Goal: Task Accomplishment & Management: Manage account settings

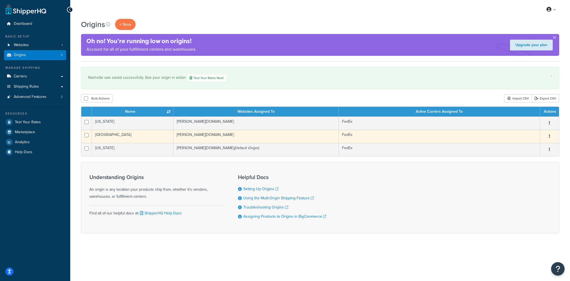
click at [207, 138] on td "[PERSON_NAME][DOMAIN_NAME]" at bounding box center [255, 136] width 165 height 13
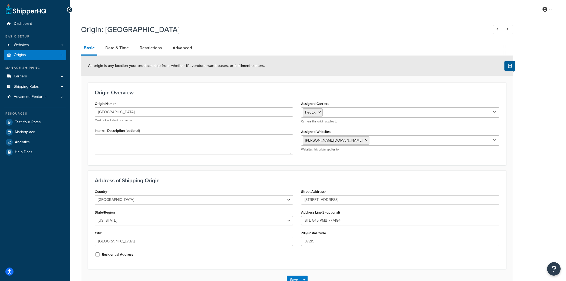
select select "42"
click at [119, 40] on div "Origin: [GEOGRAPHIC_DATA] Basic Date & Time Restrictions Advanced An origin is …" at bounding box center [297, 157] width 432 height 270
click at [118, 45] on link "Date & Time" at bounding box center [117, 47] width 29 height 13
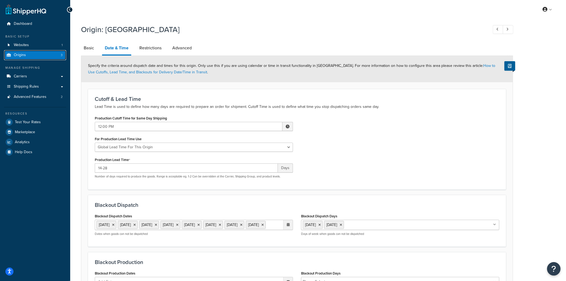
click at [28, 57] on link "Origins 3" at bounding box center [35, 55] width 62 height 10
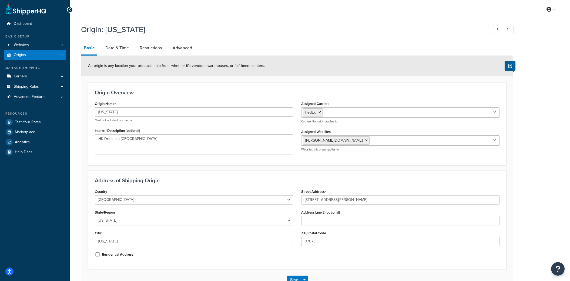
select select "30"
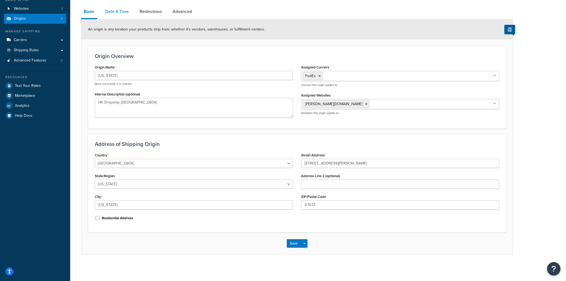
click at [115, 9] on link "Date & Time" at bounding box center [117, 11] width 29 height 13
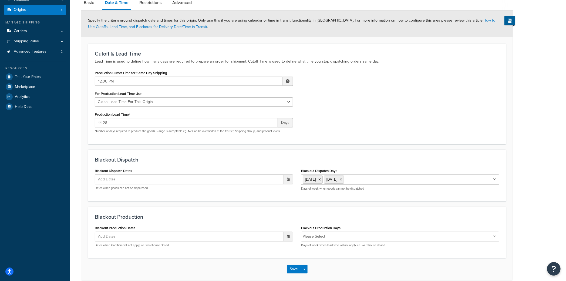
scroll to position [47, 0]
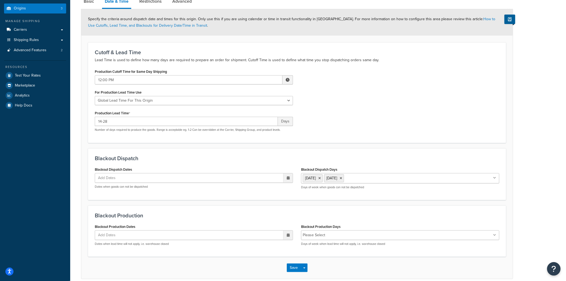
click at [174, 183] on div "Add Dates ‹ October 2025 › Su Mo Tu We Th Fr Sa 28 29 30 1 2 3 4 5 6 7 8 9 10 1…" at bounding box center [194, 181] width 198 height 16
click at [172, 180] on ul "Add Dates" at bounding box center [194, 178] width 198 height 10
click at [239, 220] on td "13" at bounding box center [240, 221] width 9 height 8
click at [285, 190] on span "›" at bounding box center [287, 189] width 9 height 8
click at [251, 221] on td "11" at bounding box center [249, 222] width 9 height 8
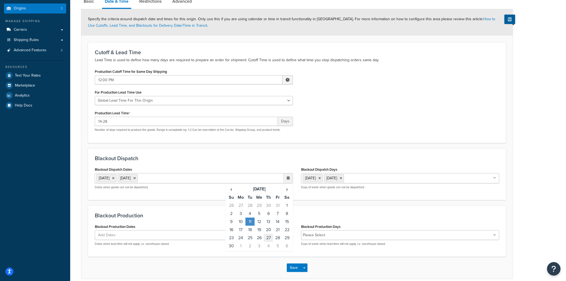
click at [270, 237] on td "27" at bounding box center [268, 238] width 9 height 8
click at [277, 236] on td "28" at bounding box center [277, 238] width 9 height 8
click at [286, 190] on span "›" at bounding box center [287, 189] width 9 height 8
click at [260, 230] on td "24" at bounding box center [259, 230] width 9 height 8
click at [268, 229] on td "25" at bounding box center [268, 230] width 9 height 8
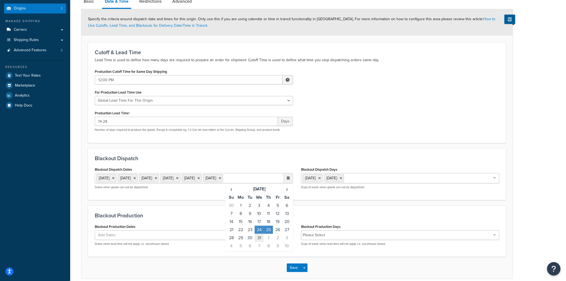
click at [260, 242] on td "31" at bounding box center [259, 238] width 9 height 8
click at [267, 242] on td "1" at bounding box center [268, 238] width 9 height 8
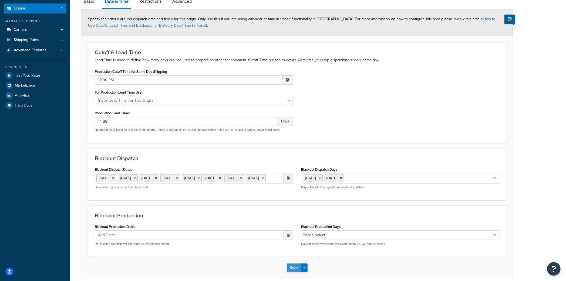
click at [295, 272] on button "Save" at bounding box center [294, 268] width 15 height 9
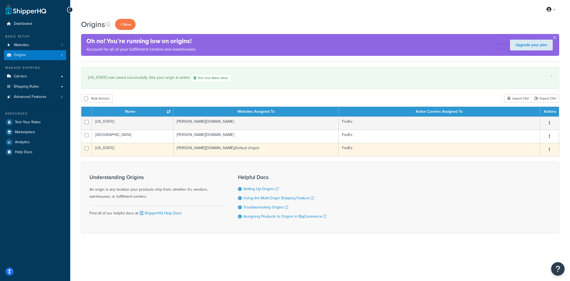
click at [201, 151] on td "amorati.mybigcommerce.com (Default Origin)" at bounding box center [255, 149] width 165 height 13
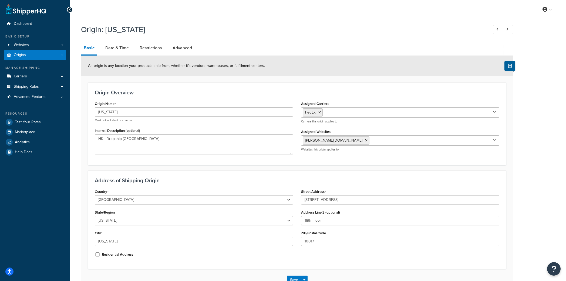
select select "32"
click at [115, 45] on link "Date & Time" at bounding box center [117, 48] width 29 height 13
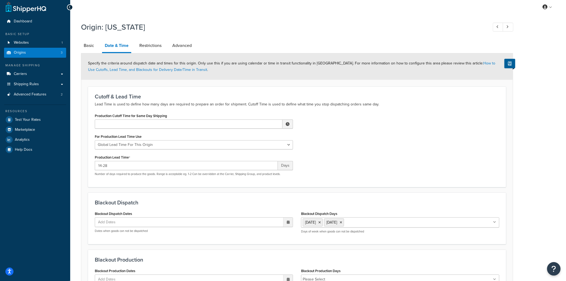
scroll to position [7, 0]
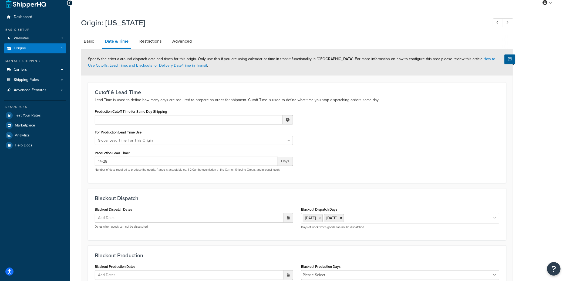
click at [119, 215] on span "Add Dates" at bounding box center [109, 218] width 26 height 9
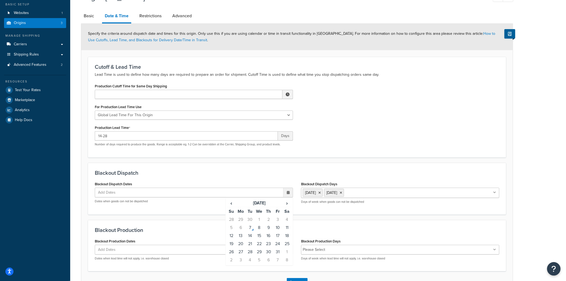
scroll to position [49, 0]
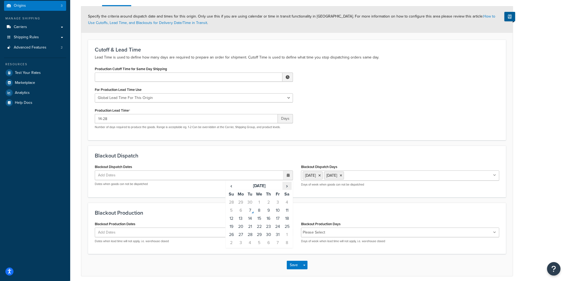
click at [284, 185] on span "›" at bounding box center [287, 186] width 9 height 8
click at [231, 187] on span "‹" at bounding box center [231, 186] width 9 height 8
click at [242, 218] on td "13" at bounding box center [240, 219] width 9 height 8
click at [285, 183] on span "›" at bounding box center [287, 187] width 9 height 8
click at [248, 219] on td "11" at bounding box center [249, 219] width 9 height 8
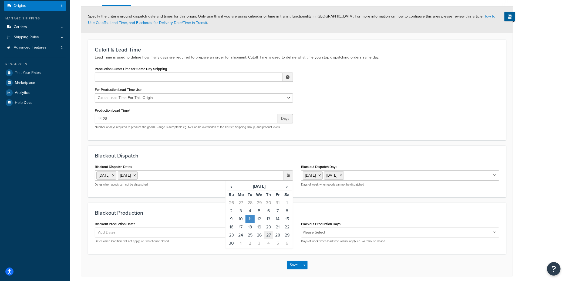
click at [269, 235] on td "27" at bounding box center [268, 235] width 9 height 8
click at [281, 236] on td "28" at bounding box center [277, 235] width 9 height 8
click at [289, 185] on span "›" at bounding box center [287, 187] width 9 height 8
click at [262, 227] on td "24" at bounding box center [259, 227] width 9 height 8
click at [270, 227] on td "25" at bounding box center [268, 227] width 9 height 8
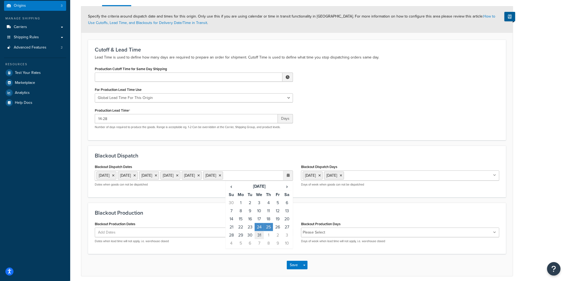
click at [260, 239] on td "31" at bounding box center [259, 235] width 9 height 8
click at [266, 239] on td "1" at bounding box center [268, 235] width 9 height 8
click at [292, 270] on button "Save" at bounding box center [294, 265] width 15 height 9
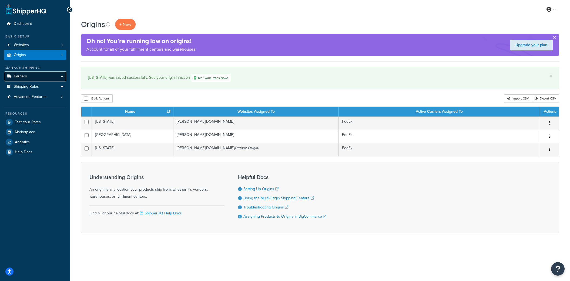
click at [23, 78] on span "Carriers" at bounding box center [20, 76] width 13 height 5
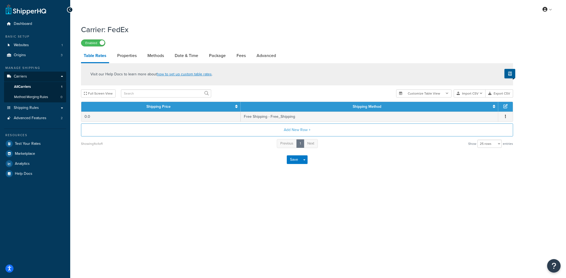
select select "25"
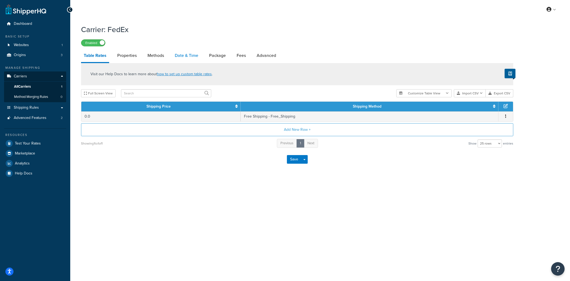
click at [173, 55] on link "Date & Time" at bounding box center [186, 55] width 29 height 13
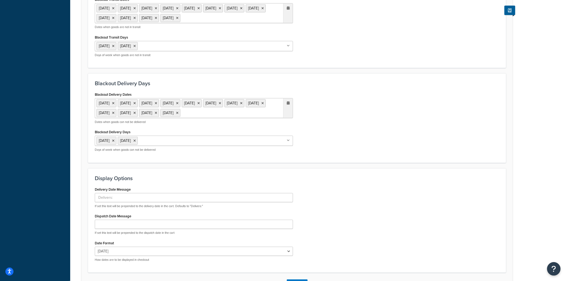
scroll to position [247, 0]
click at [287, 106] on icon at bounding box center [288, 103] width 3 height 3
click at [229, 128] on span "‹" at bounding box center [231, 125] width 9 height 8
click at [262, 178] on td "25" at bounding box center [259, 174] width 9 height 8
click at [278, 178] on td "27" at bounding box center [277, 174] width 9 height 8
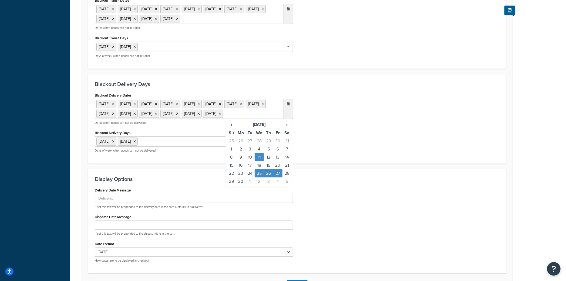
click at [277, 178] on td "27" at bounding box center [277, 174] width 9 height 8
click at [371, 157] on div "Blackout Delivery Dates 11 Nov 2025 27 Nov 2025 25 Dec 2025 1 Jan 2026 19 Jan 2…" at bounding box center [297, 125] width 412 height 66
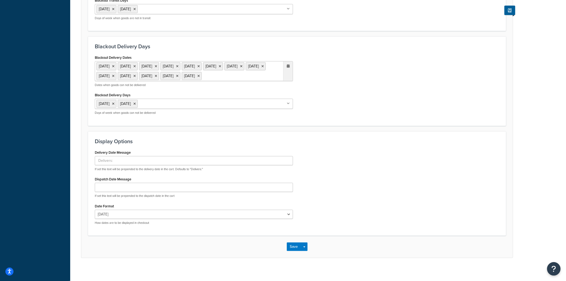
scroll to position [307, 0]
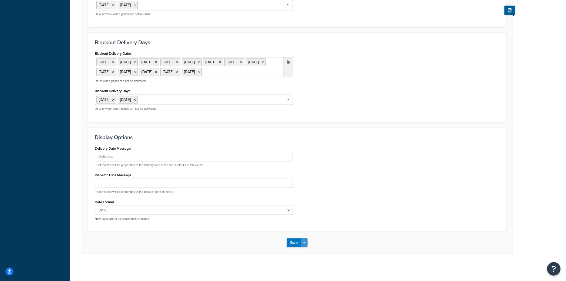
click at [303, 240] on button "Save Dropdown" at bounding box center [304, 243] width 6 height 9
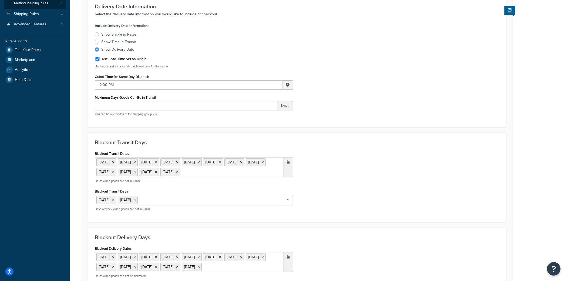
scroll to position [53, 0]
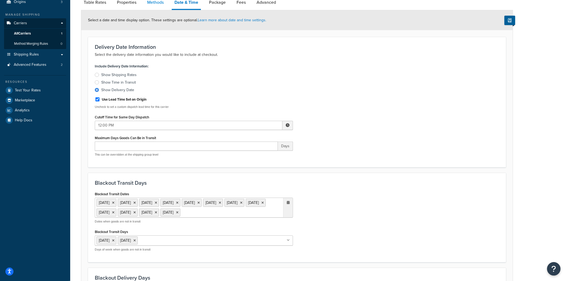
click at [154, 1] on link "Methods" at bounding box center [155, 2] width 22 height 13
select select "25"
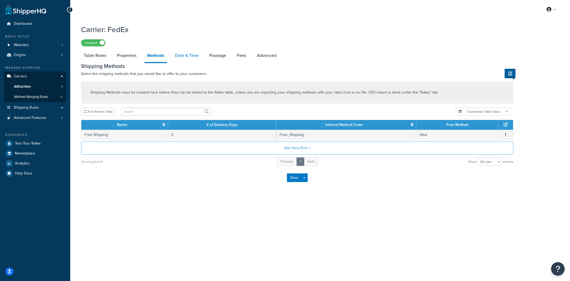
click at [187, 56] on link "Date & Time" at bounding box center [186, 55] width 29 height 13
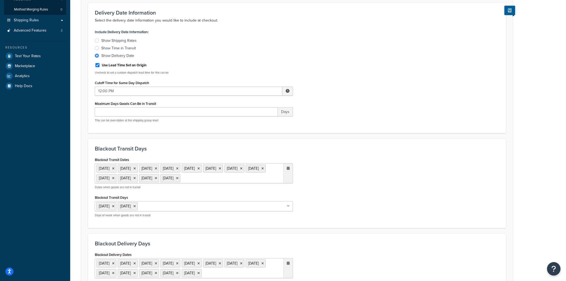
scroll to position [127, 0]
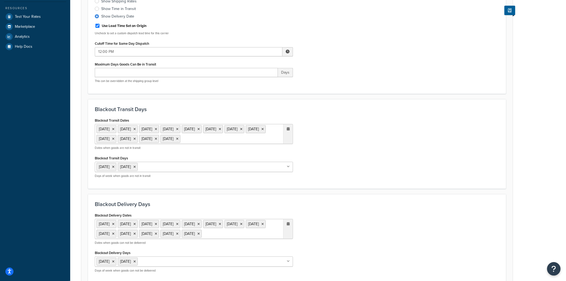
click at [290, 130] on div at bounding box center [287, 133] width 9 height 19
click at [269, 195] on td "24" at bounding box center [268, 191] width 9 height 8
click at [232, 154] on span "‹" at bounding box center [231, 150] width 9 height 8
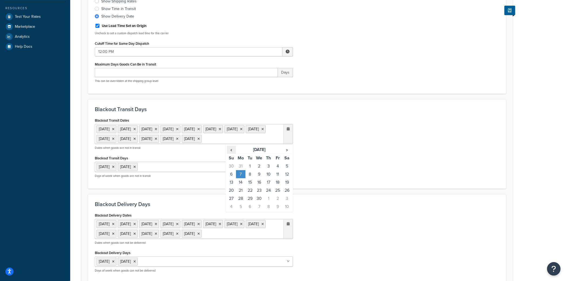
click at [232, 154] on span "‹" at bounding box center [231, 150] width 9 height 8
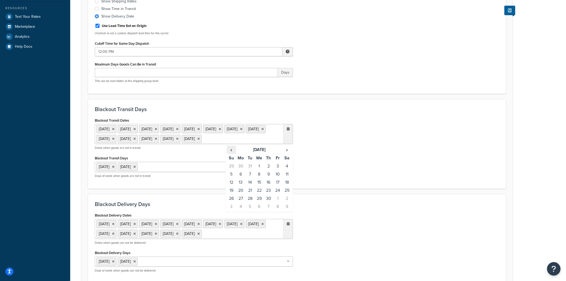
click at [232, 154] on span "‹" at bounding box center [231, 150] width 9 height 8
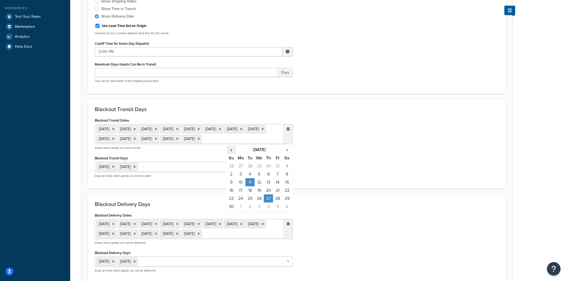
click at [232, 154] on span "‹" at bounding box center [231, 150] width 9 height 8
click at [242, 187] on td "13" at bounding box center [240, 182] width 9 height 8
click at [285, 154] on span "›" at bounding box center [287, 150] width 9 height 8
click at [277, 203] on td "28" at bounding box center [277, 199] width 9 height 8
click at [288, 154] on span "›" at bounding box center [287, 150] width 9 height 8
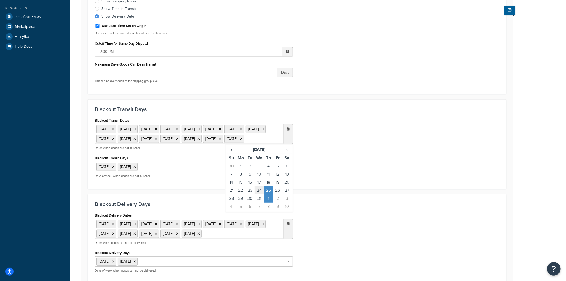
click at [258, 195] on td "24" at bounding box center [259, 191] width 9 height 8
click at [257, 203] on td "31" at bounding box center [259, 199] width 9 height 8
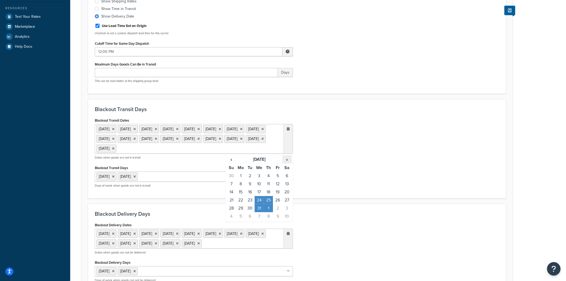
click at [285, 163] on span "›" at bounding box center [287, 160] width 9 height 8
drag, startPoint x: 342, startPoint y: 162, endPoint x: 338, endPoint y: 169, distance: 8.1
click at [342, 162] on div "Blackout Transit Dates 11 Nov 2025 27 Nov 2025 25 Dec 2025 1 Jan 2026 19 Jan 20…" at bounding box center [297, 154] width 412 height 75
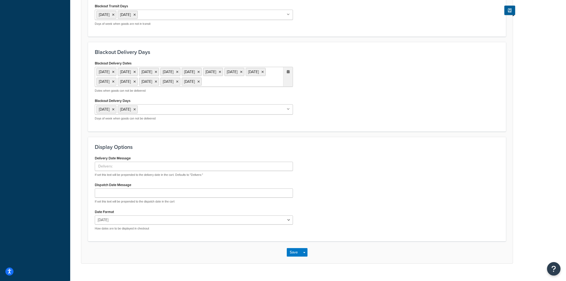
scroll to position [289, 0]
click at [295, 256] on button "Save" at bounding box center [294, 252] width 15 height 9
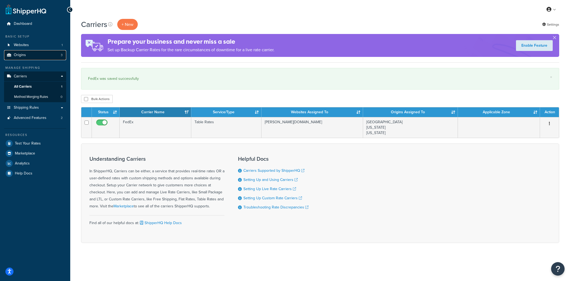
click at [28, 55] on link "Origins 3" at bounding box center [35, 55] width 62 height 10
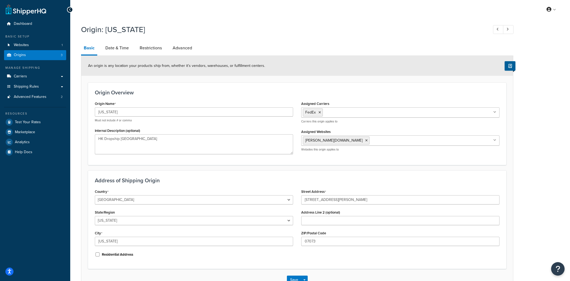
select select "30"
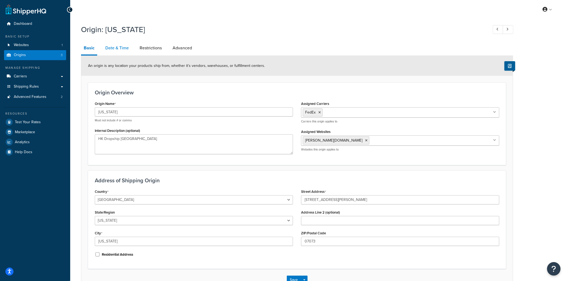
click at [110, 46] on link "Date & Time" at bounding box center [117, 48] width 29 height 13
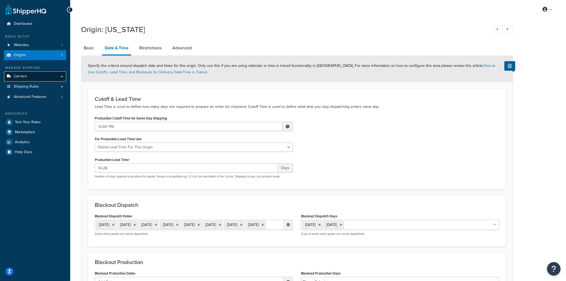
click at [29, 79] on link "Carriers" at bounding box center [35, 77] width 62 height 10
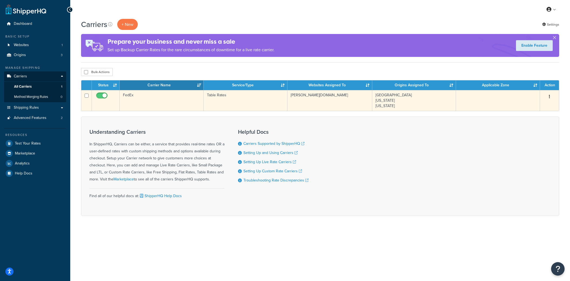
click at [143, 100] on td "FedEx" at bounding box center [162, 100] width 84 height 21
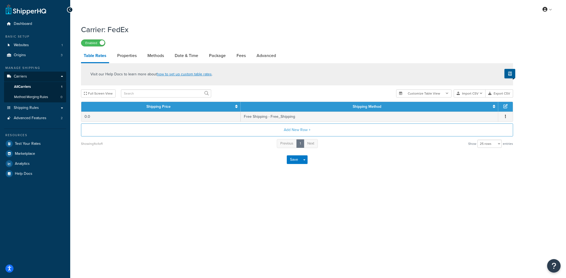
click at [125, 55] on link "Properties" at bounding box center [126, 55] width 25 height 13
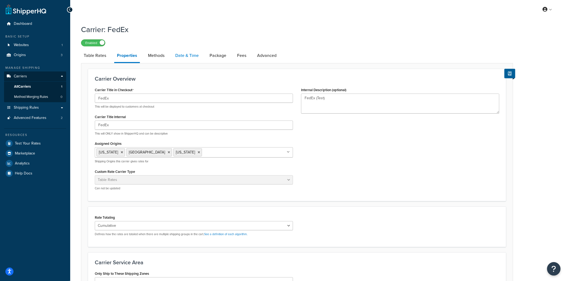
click at [184, 56] on link "Date & Time" at bounding box center [186, 55] width 29 height 13
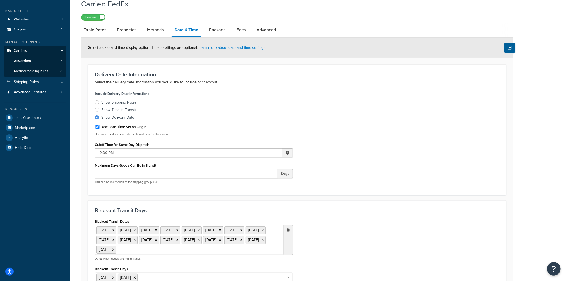
scroll to position [26, 0]
click at [344, 267] on div "Blackout Transit Dates [DATE] [DATE] [DATE] [DATE] [DATE] [DATE] [DATE] [DATE] …" at bounding box center [297, 255] width 412 height 75
